Goal: Check status: Check status

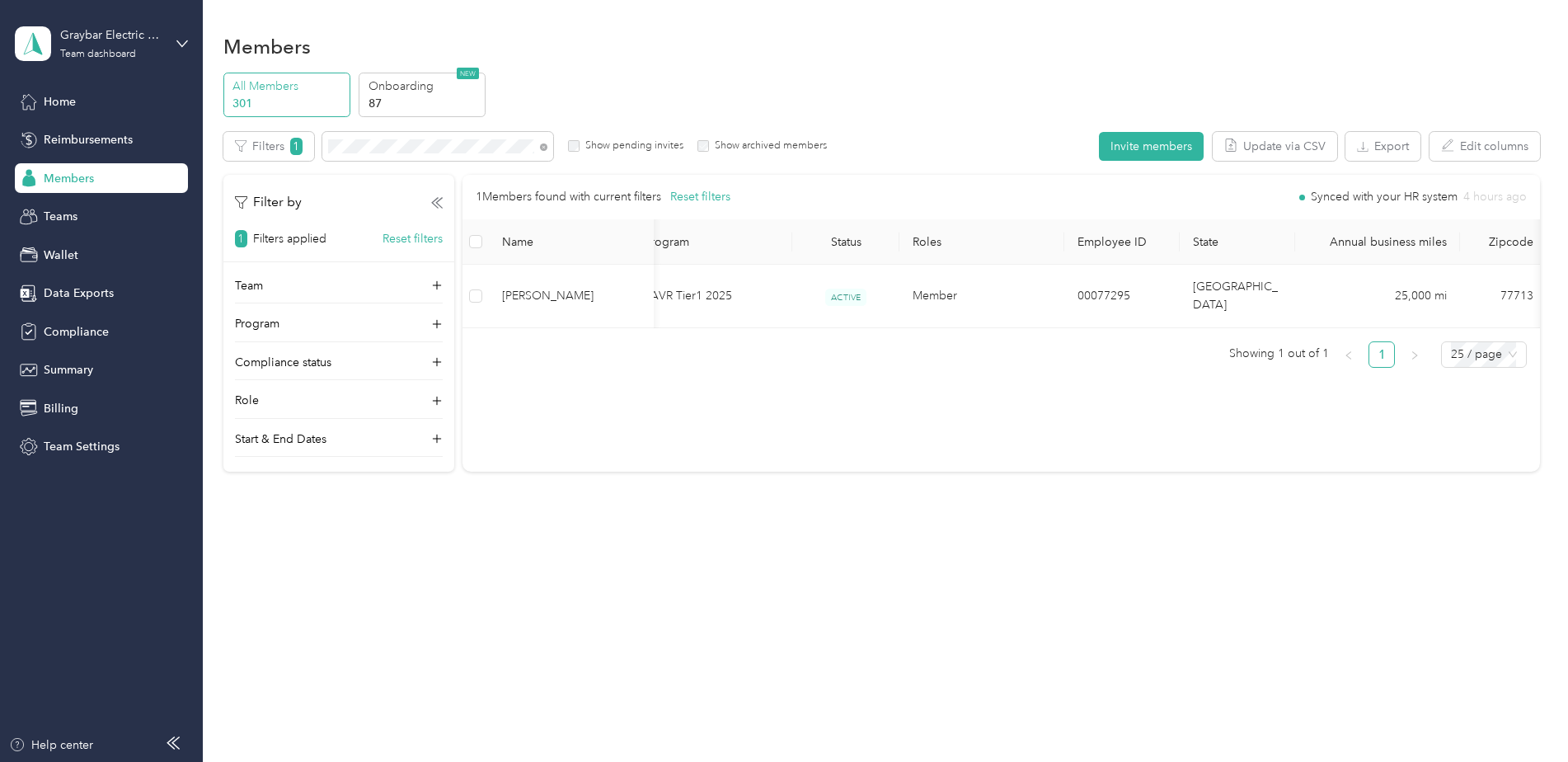
scroll to position [0, 68]
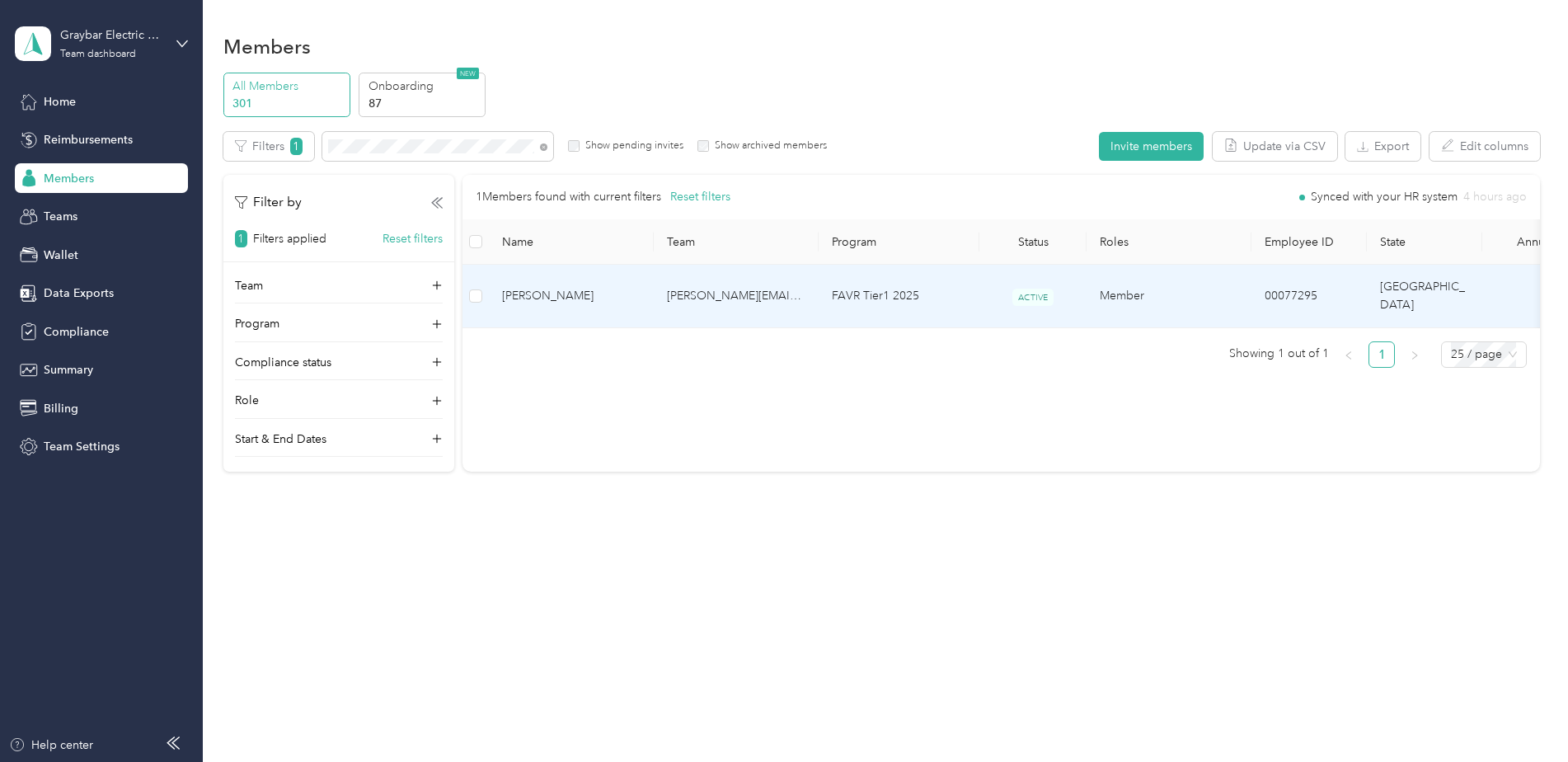
click at [610, 287] on span "[PERSON_NAME]" at bounding box center [571, 296] width 138 height 18
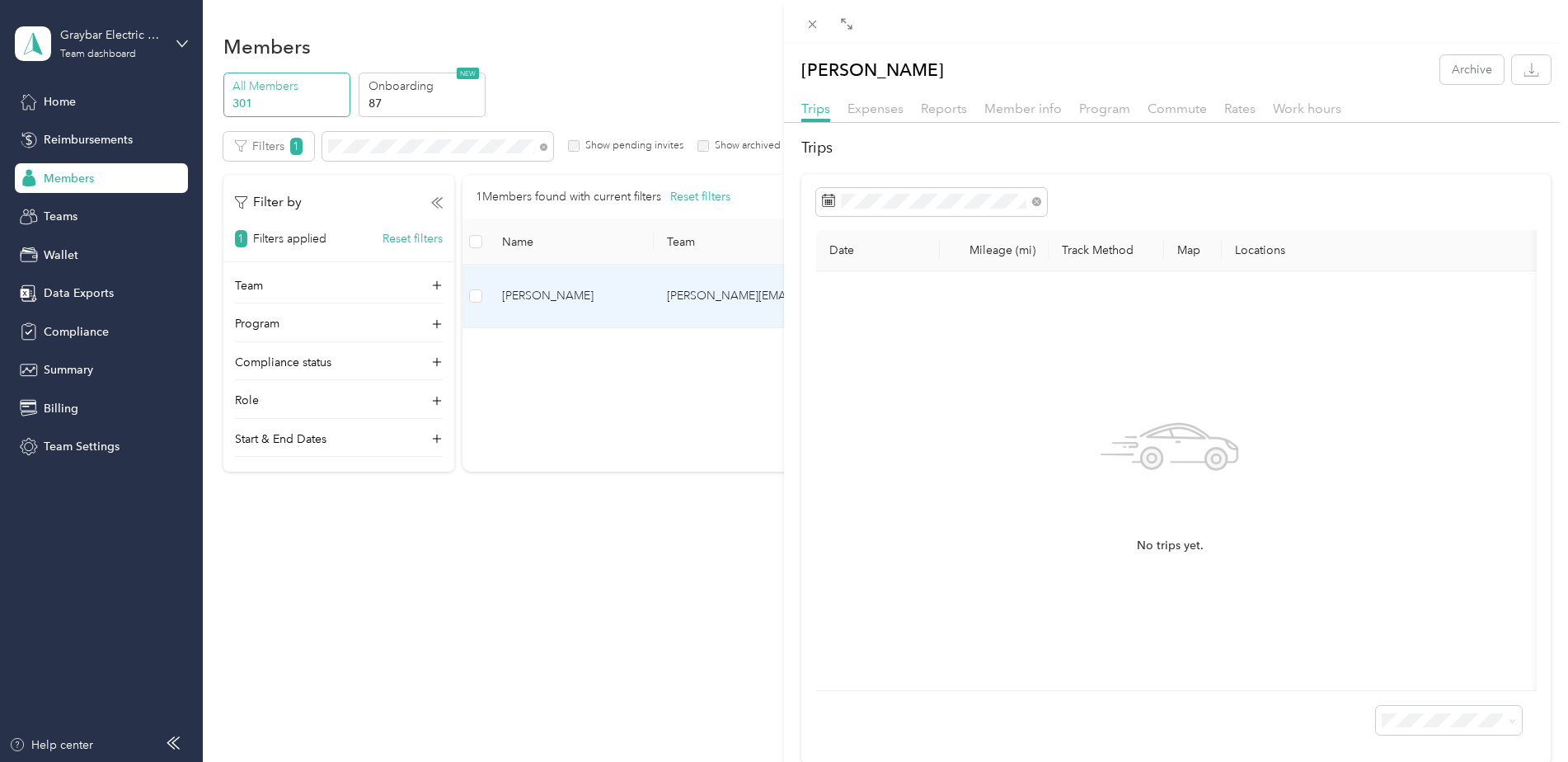
click at [954, 92] on div "[PERSON_NAME] Archive Trips Expenses Reports Member info Program Commute Rates …" at bounding box center [1175, 409] width 784 height 708
click at [952, 101] on span "Reports" at bounding box center [943, 108] width 46 height 15
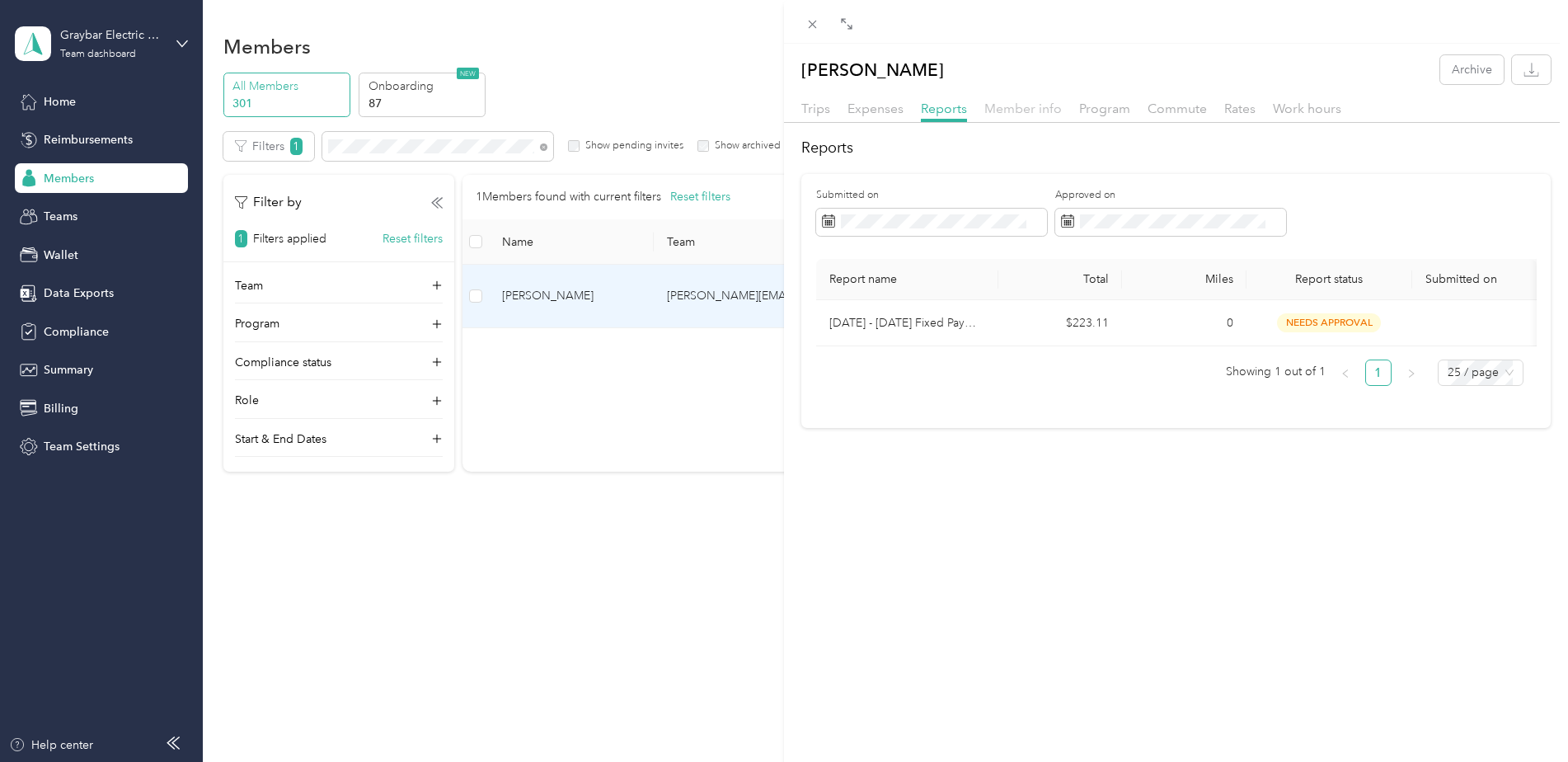
click at [1034, 112] on span "Member info" at bounding box center [1023, 108] width 77 height 15
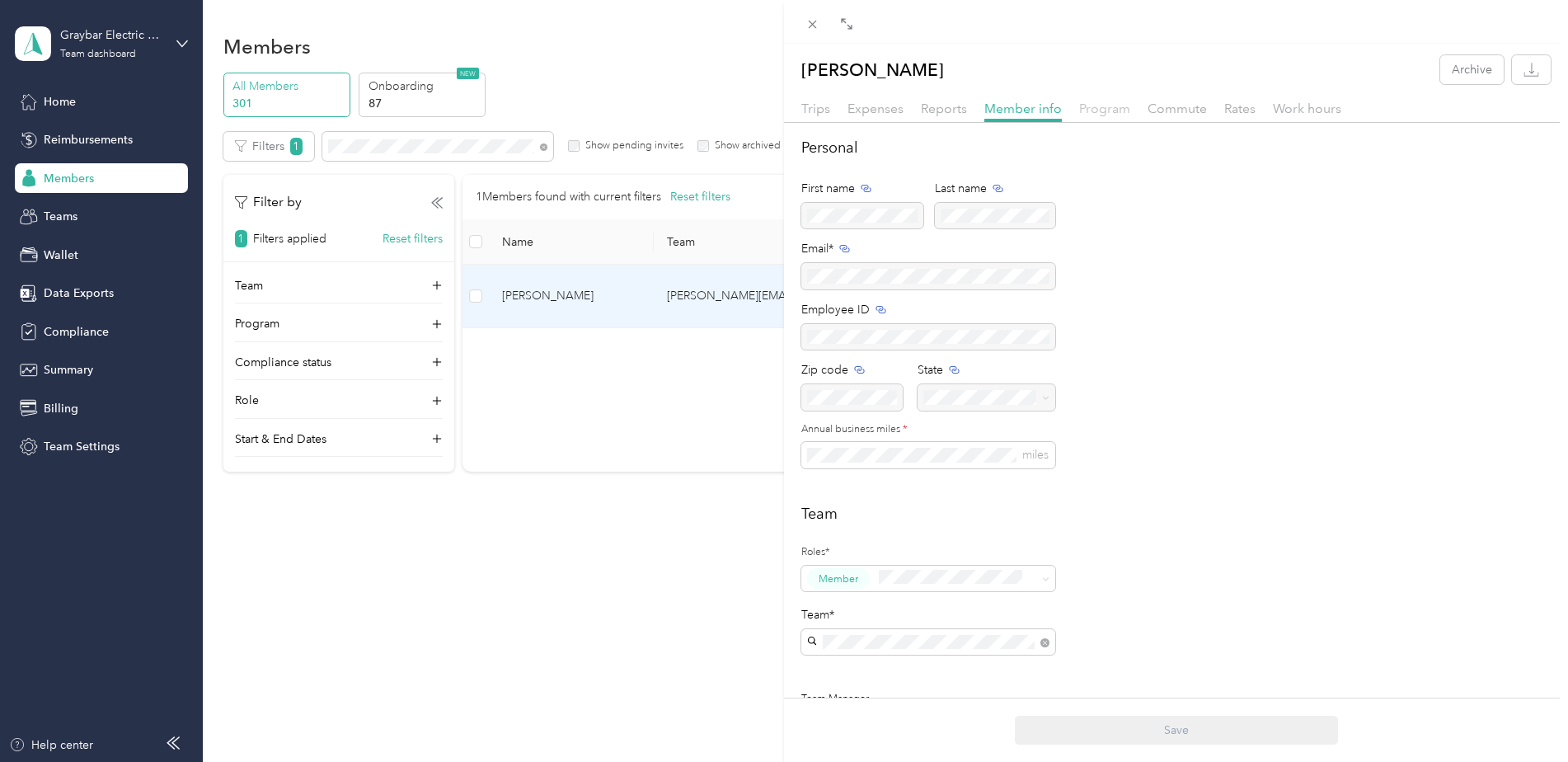
click at [1095, 107] on span "Program" at bounding box center [1104, 108] width 51 height 15
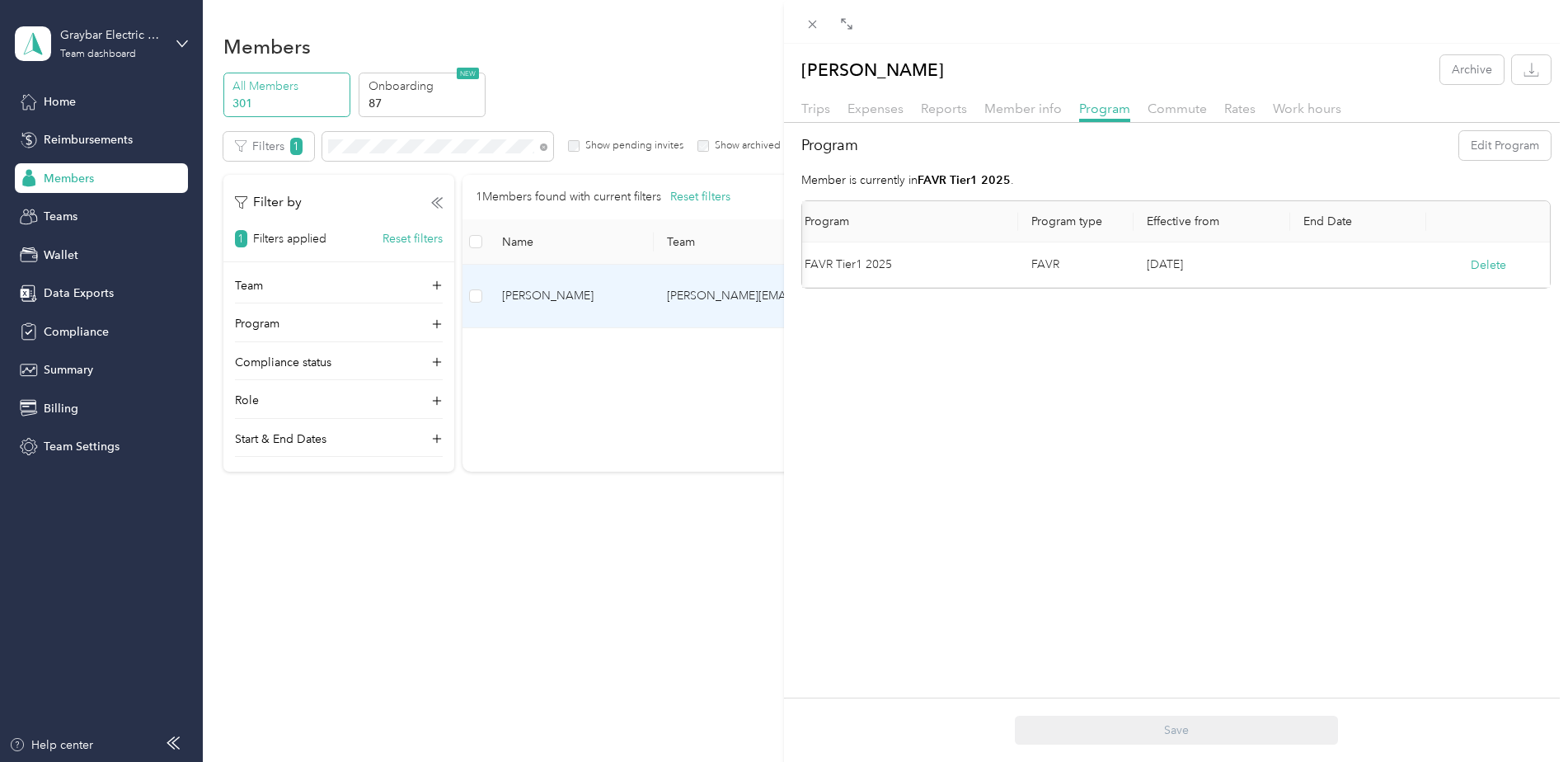
click at [1223, 258] on td "[DATE]" at bounding box center [1212, 265] width 156 height 46
click at [1176, 258] on td "[DATE]" at bounding box center [1212, 265] width 156 height 46
click at [1164, 265] on td "[DATE]" at bounding box center [1212, 265] width 156 height 46
click at [854, 262] on td "FAVR Tier1 2025" at bounding box center [915, 265] width 227 height 46
click at [952, 114] on span "Reports" at bounding box center [943, 108] width 46 height 15
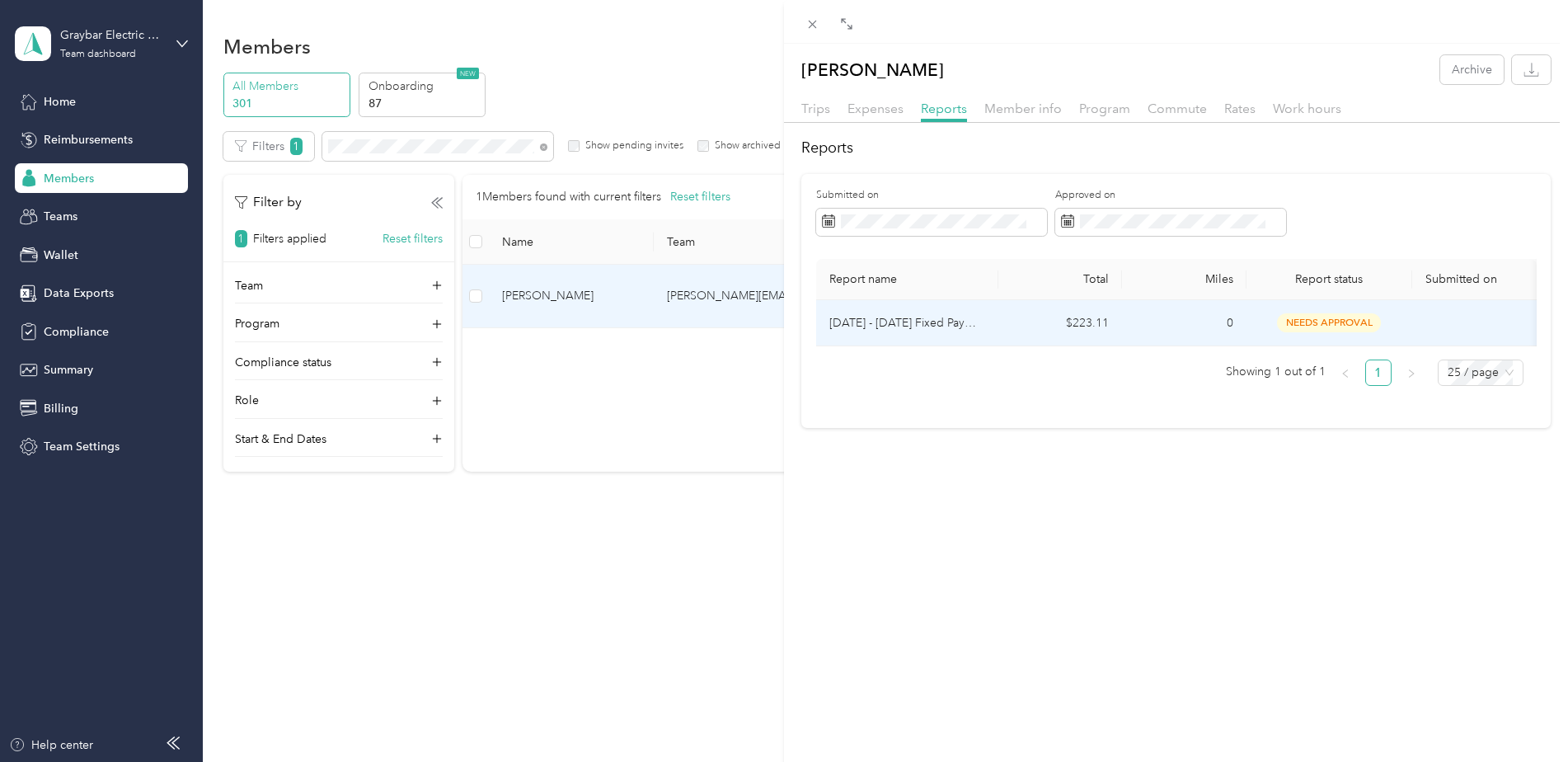
click at [952, 320] on p "[DATE] - [DATE] Fixed Payment" at bounding box center [907, 323] width 156 height 18
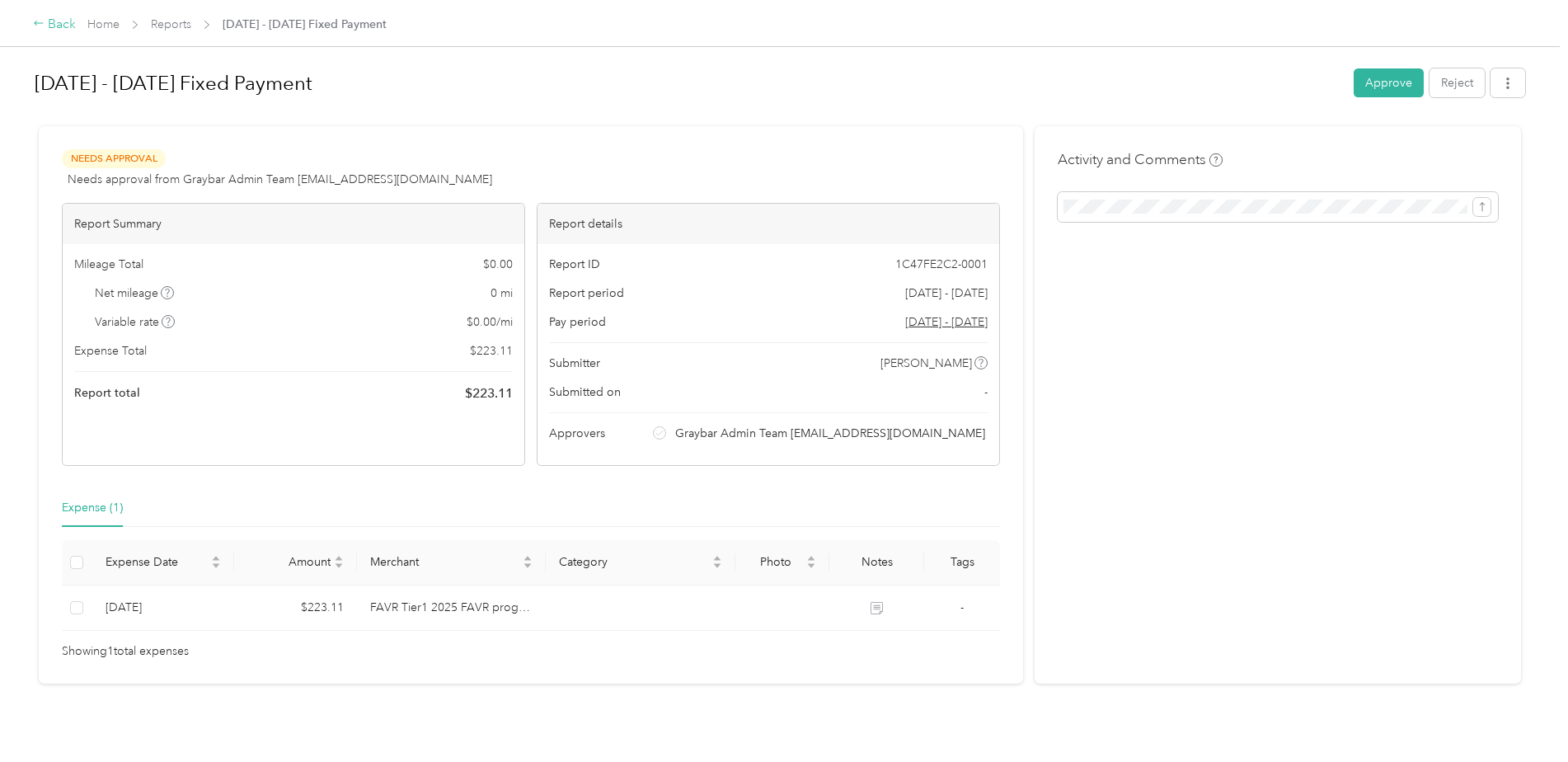
drag, startPoint x: 46, startPoint y: 23, endPoint x: 36, endPoint y: 25, distance: 10.2
click at [36, 25] on icon at bounding box center [39, 22] width 12 height 12
